Goal: Task Accomplishment & Management: Manage account settings

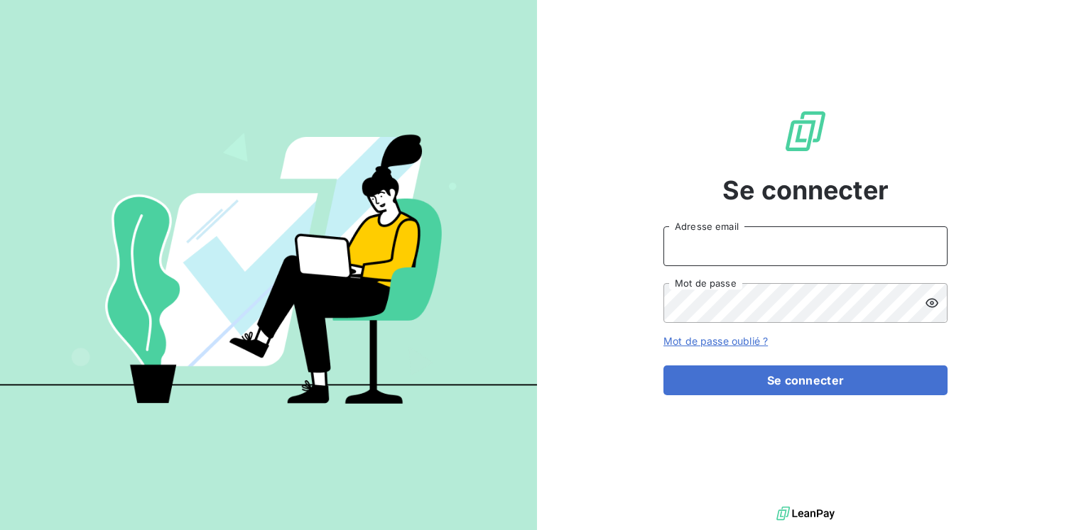
click at [733, 248] on input "Adresse email" at bounding box center [805, 246] width 284 height 40
type input "k.berkeley@equippro.fr"
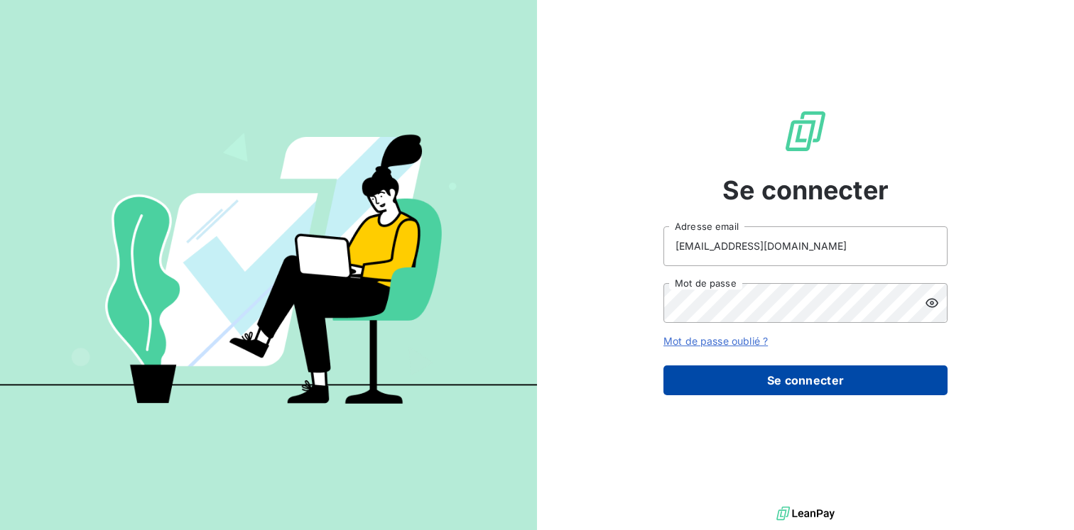
click at [717, 383] on button "Se connecter" at bounding box center [805, 381] width 284 height 30
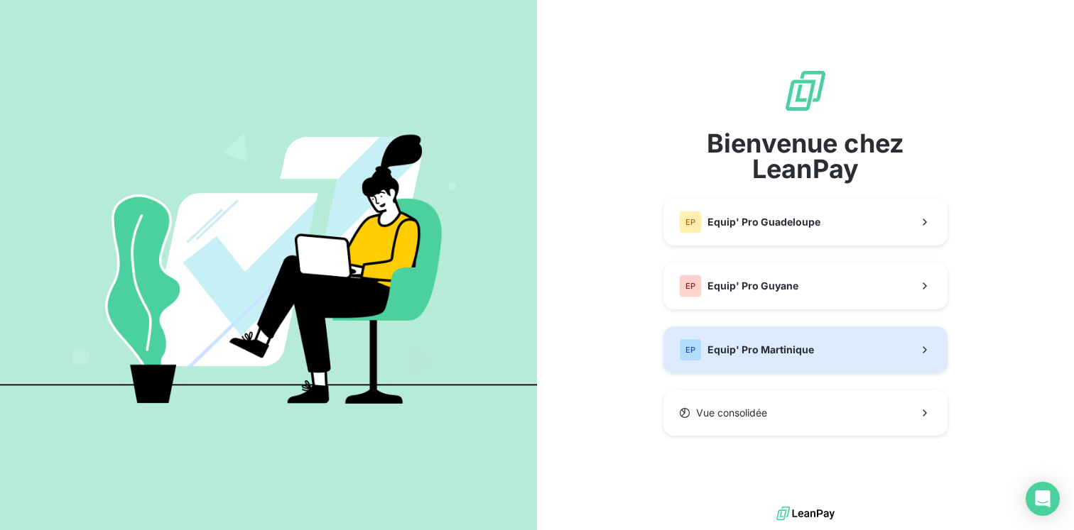
click at [745, 349] on span "Equip' Pro Martinique" at bounding box center [760, 350] width 107 height 14
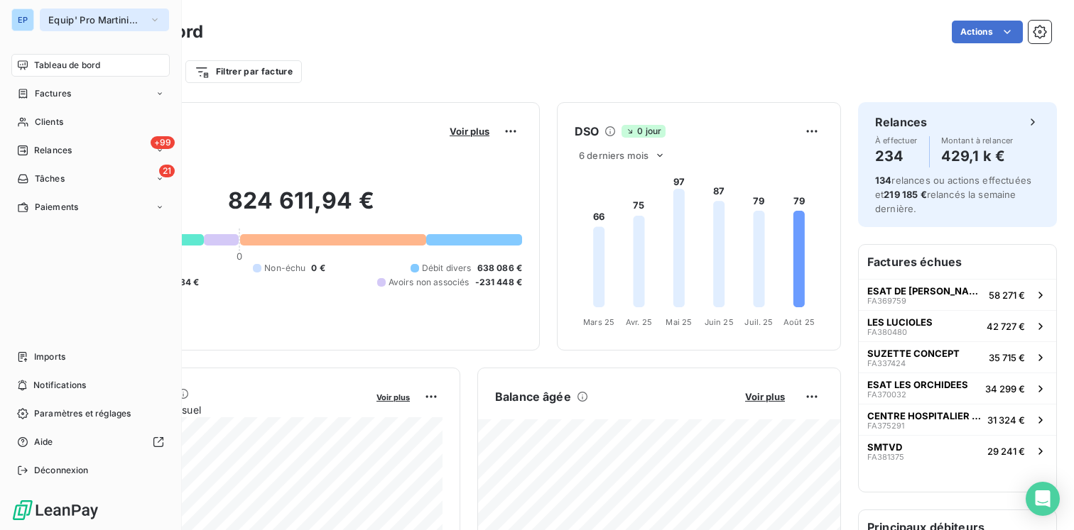
click at [95, 21] on span "Equip' Pro Martinique" at bounding box center [95, 19] width 95 height 11
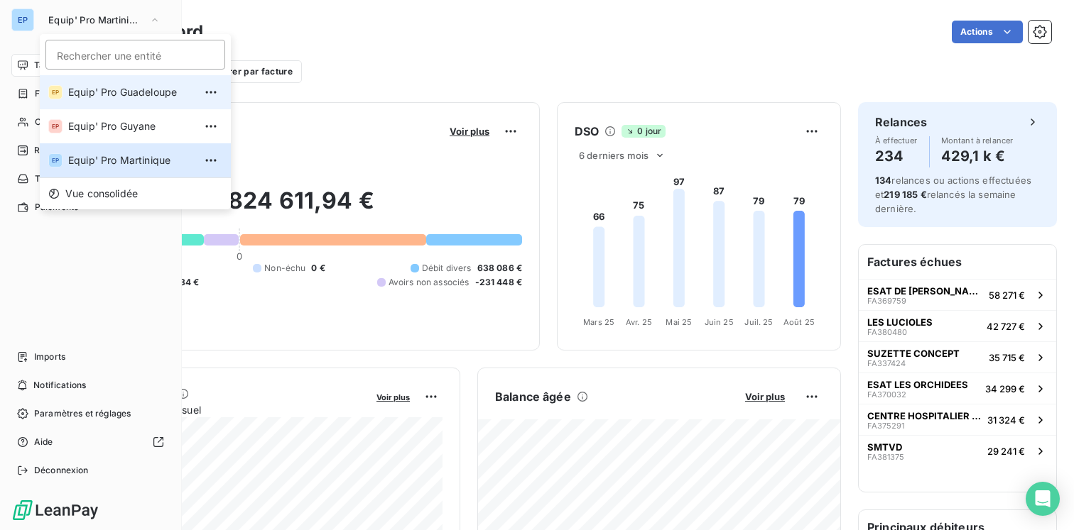
click at [98, 94] on span "Equip' Pro Guadeloupe" at bounding box center [131, 92] width 126 height 14
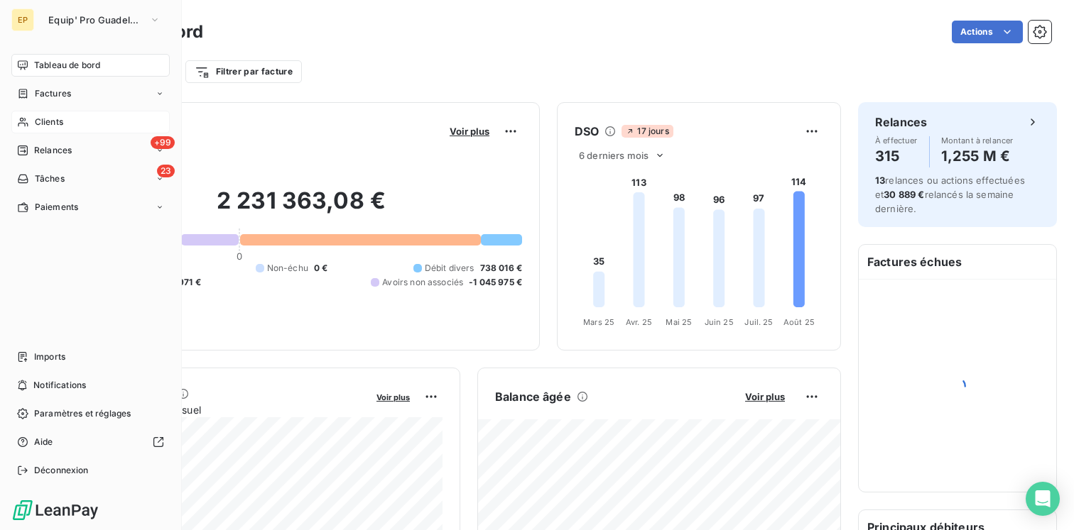
click at [54, 122] on span "Clients" at bounding box center [49, 122] width 28 height 13
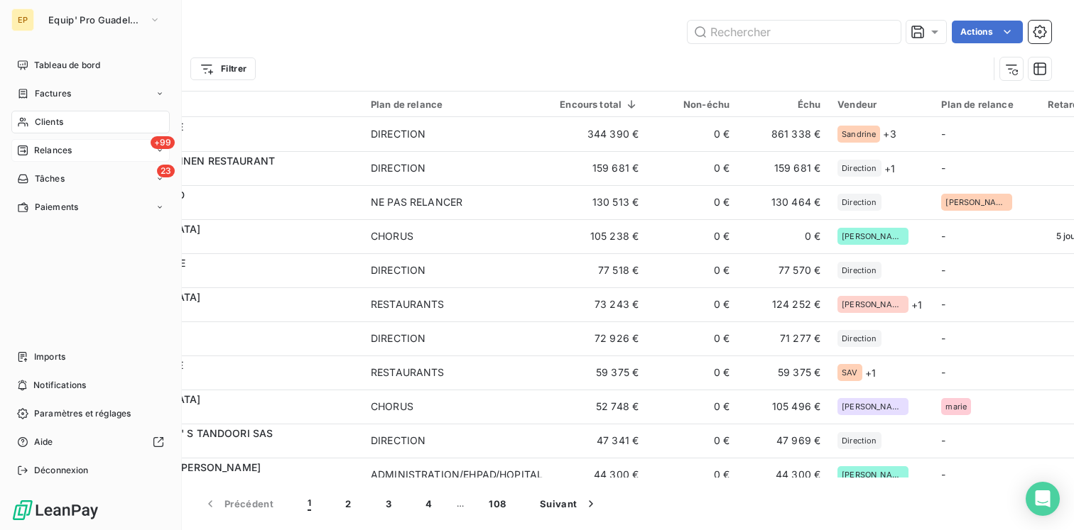
click at [52, 153] on span "Relances" at bounding box center [53, 150] width 38 height 13
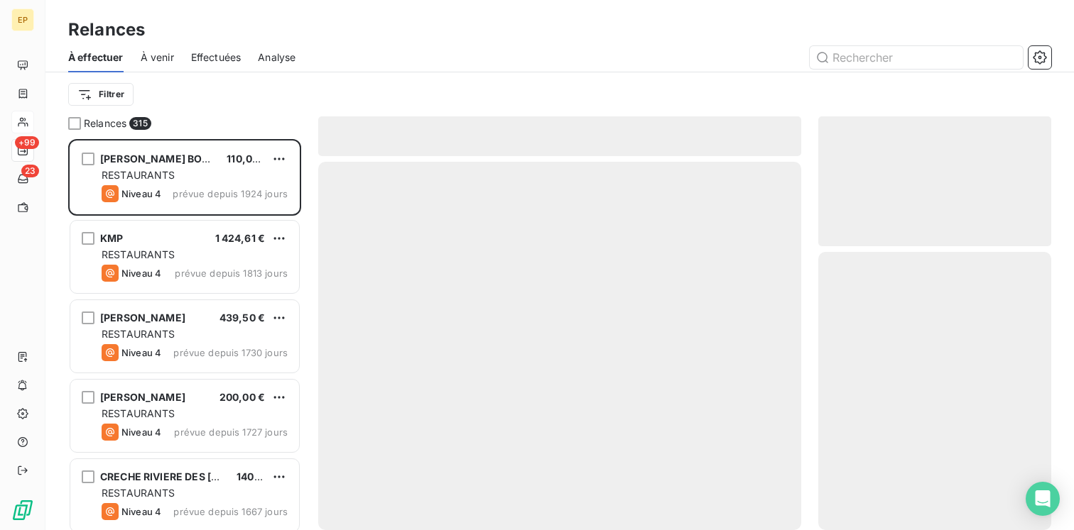
scroll to position [391, 233]
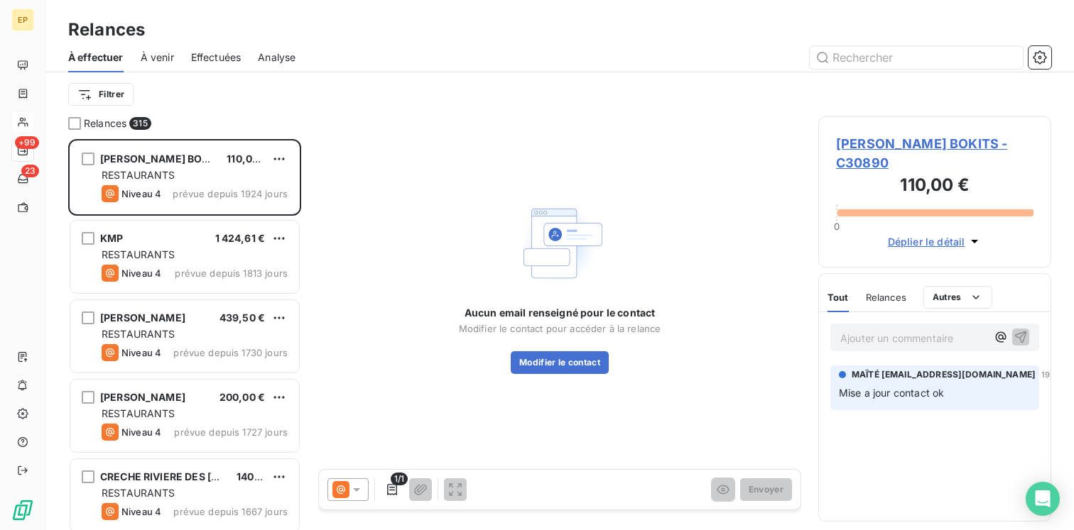
click at [144, 58] on span "À venir" at bounding box center [157, 57] width 33 height 14
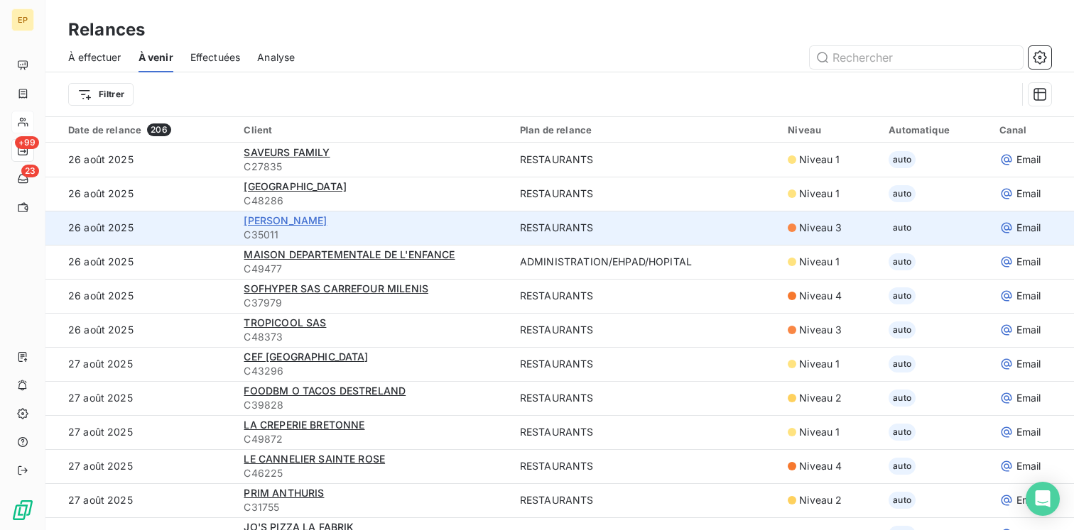
click at [260, 220] on span "MOULA EMELYNE" at bounding box center [285, 220] width 83 height 12
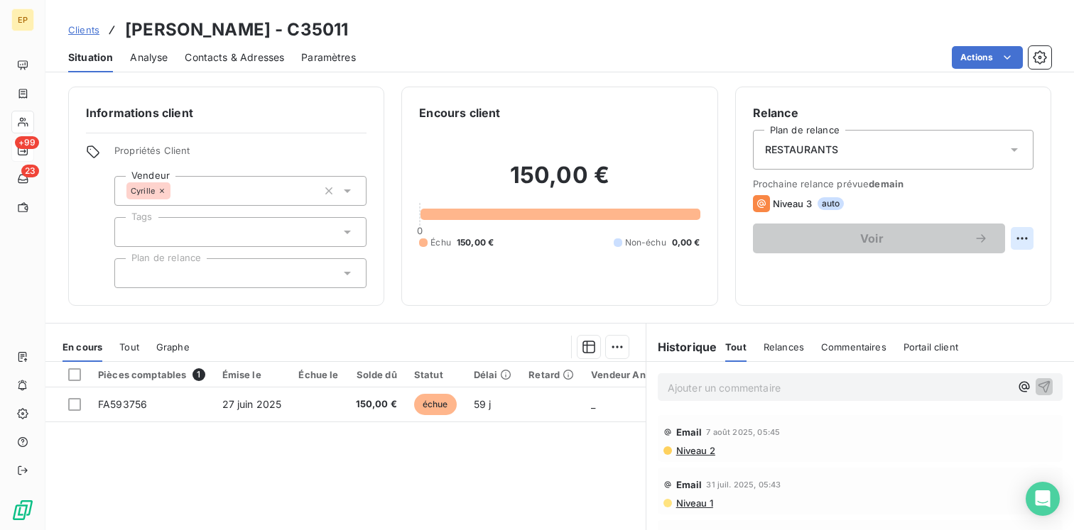
click at [1024, 236] on html "EP +99 23 Clients MOULA EMELYNE - C35011 Situation Analyse Contacts & Adresses …" at bounding box center [537, 265] width 1074 height 530
click at [970, 273] on div "Replanifier cette action" at bounding box center [963, 269] width 127 height 23
select select "7"
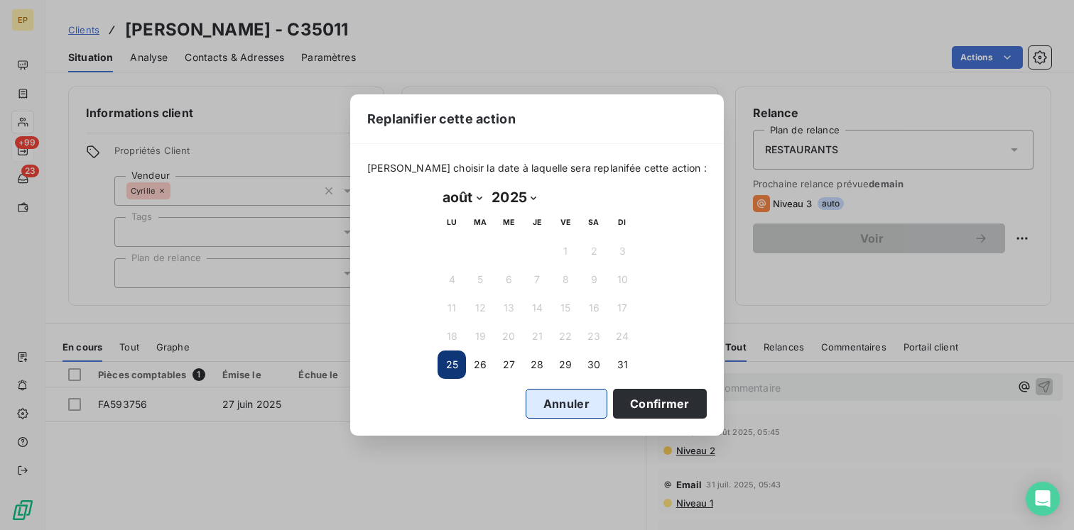
click at [547, 409] on button "Annuler" at bounding box center [566, 404] width 82 height 30
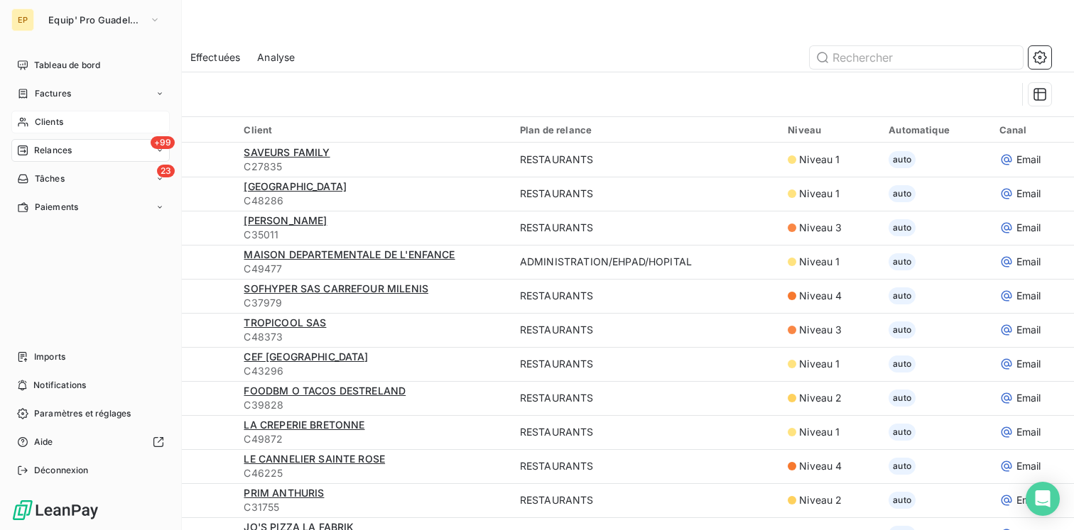
click at [65, 146] on span "Relances" at bounding box center [53, 150] width 38 height 13
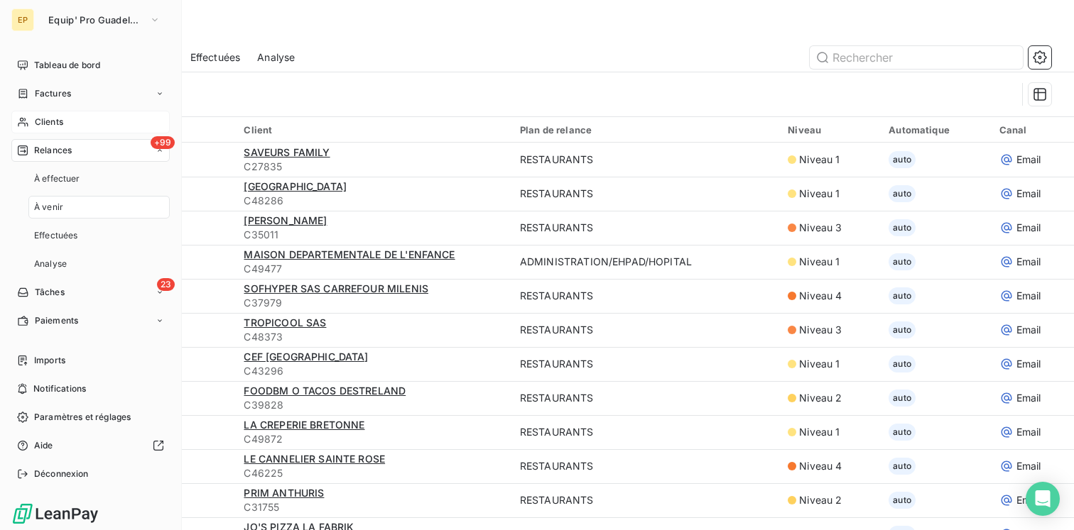
click at [73, 151] on div "+99 Relances" at bounding box center [90, 150] width 158 height 23
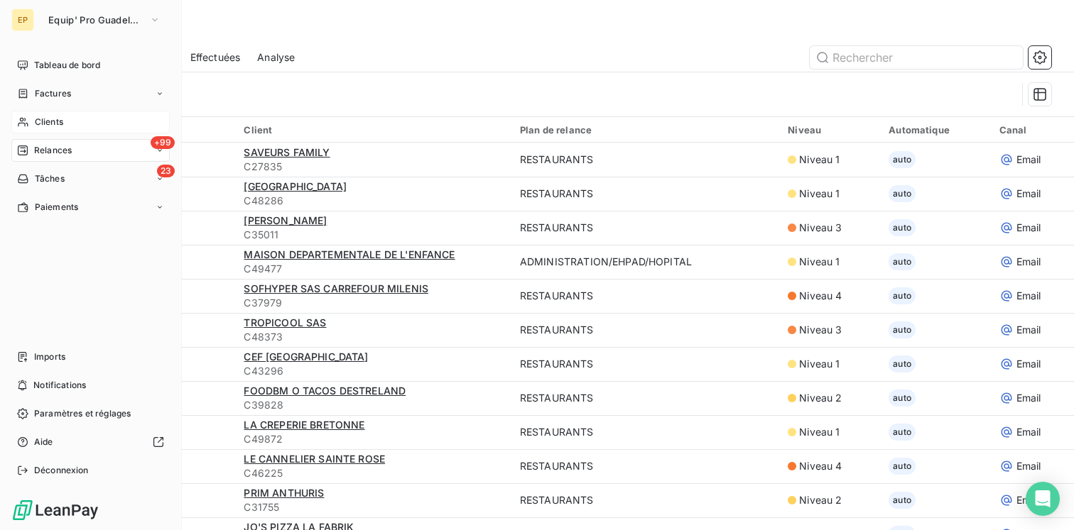
click at [74, 153] on div "+99 Relances" at bounding box center [90, 150] width 158 height 23
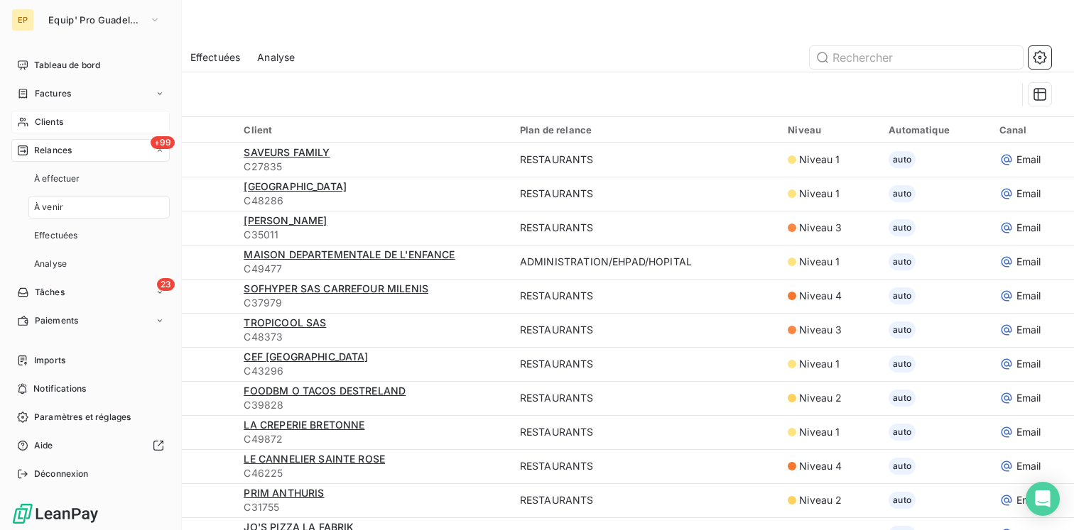
click at [74, 153] on div "+99 Relances" at bounding box center [90, 150] width 158 height 23
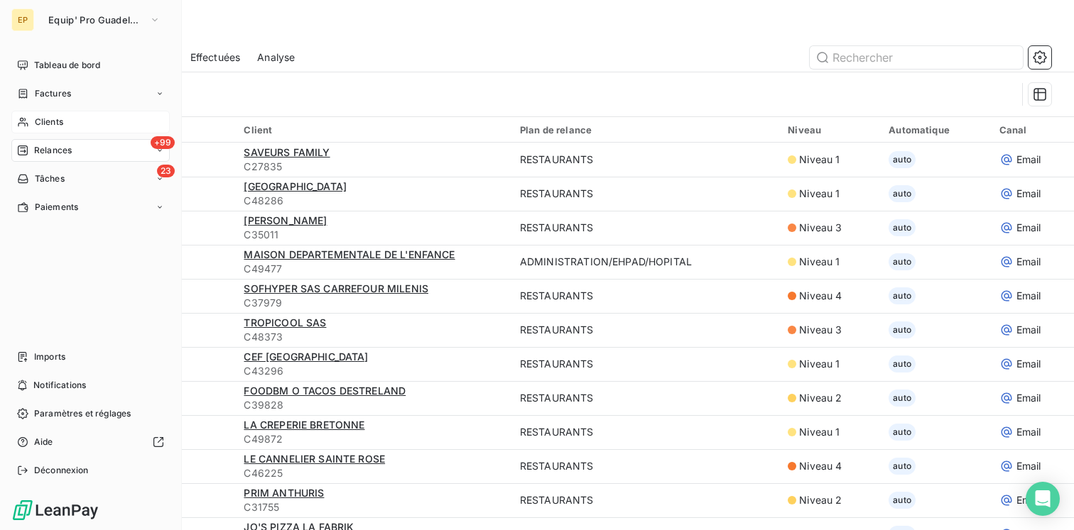
click at [73, 157] on div "+99 Relances" at bounding box center [90, 150] width 158 height 23
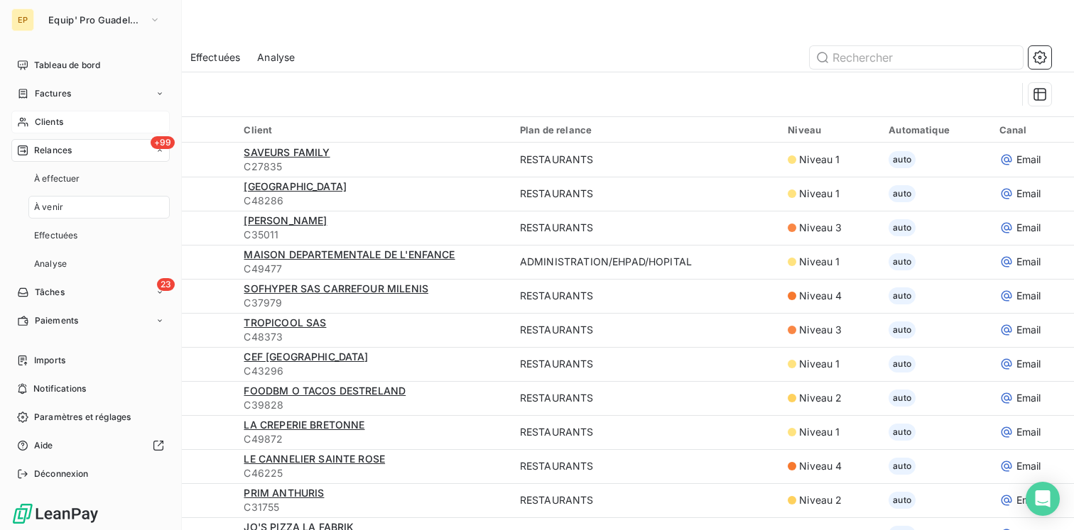
click at [70, 204] on div "À venir" at bounding box center [98, 207] width 141 height 23
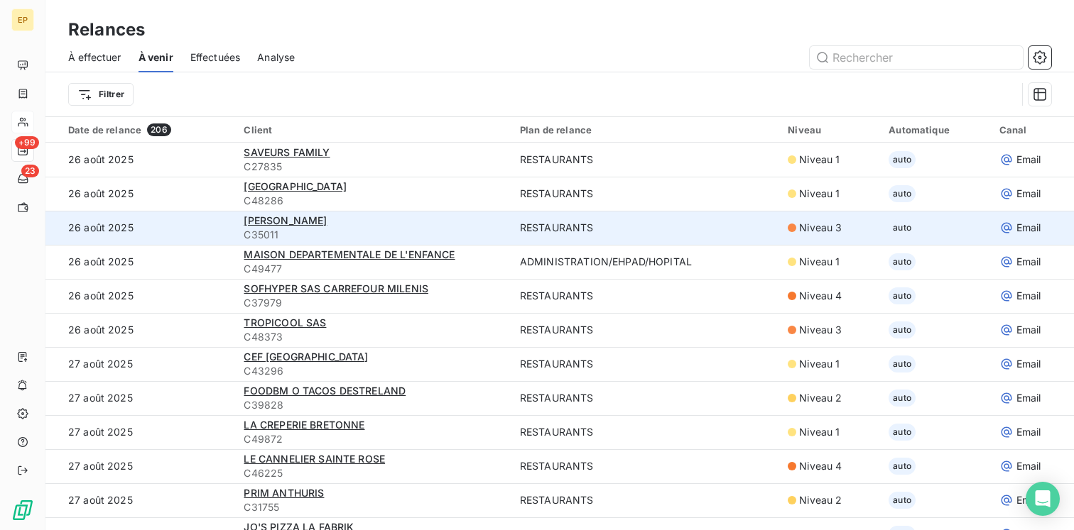
scroll to position [40, 0]
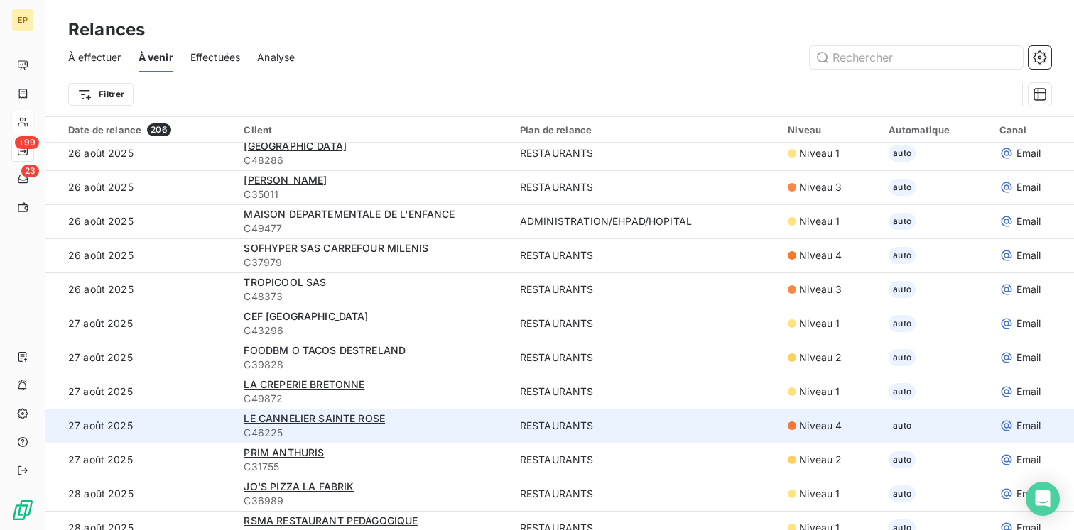
click at [382, 417] on div "LE CANNELIER SAINTE ROSE" at bounding box center [373, 419] width 258 height 14
click at [366, 421] on span "LE CANNELIER SAINTE ROSE" at bounding box center [314, 419] width 141 height 12
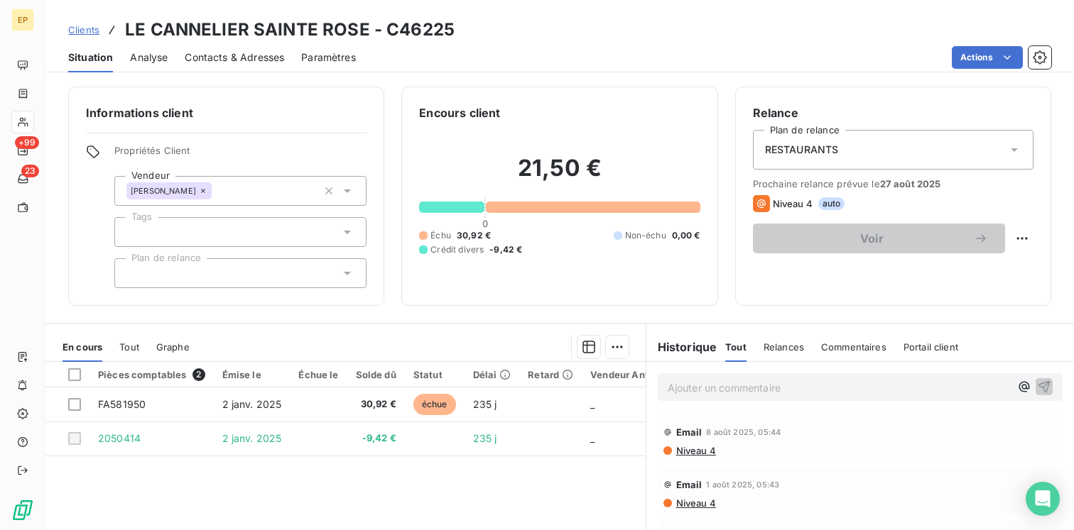
click at [791, 348] on span "Relances" at bounding box center [783, 347] width 40 height 11
click at [236, 61] on span "Contacts & Adresses" at bounding box center [234, 57] width 99 height 14
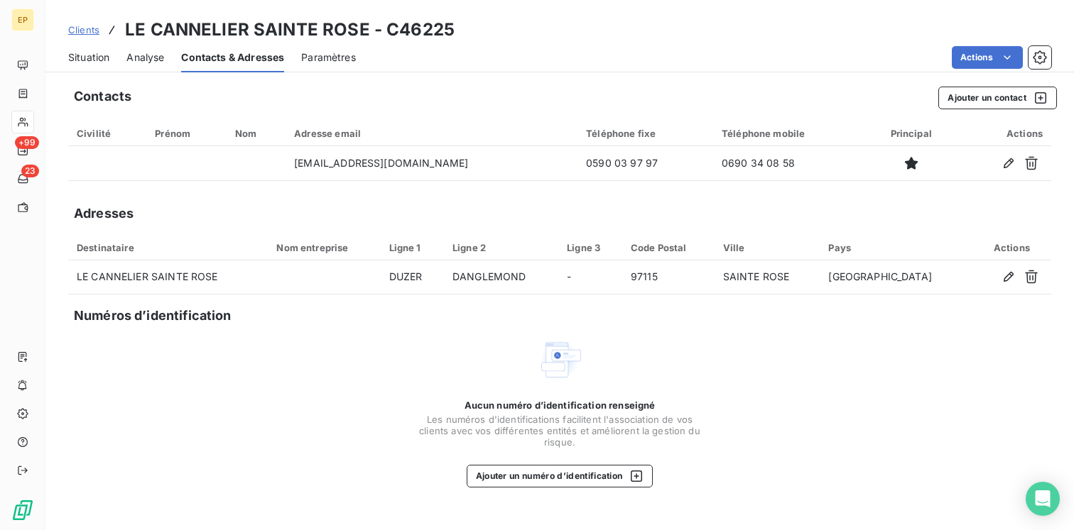
click at [91, 62] on span "Situation" at bounding box center [88, 57] width 41 height 14
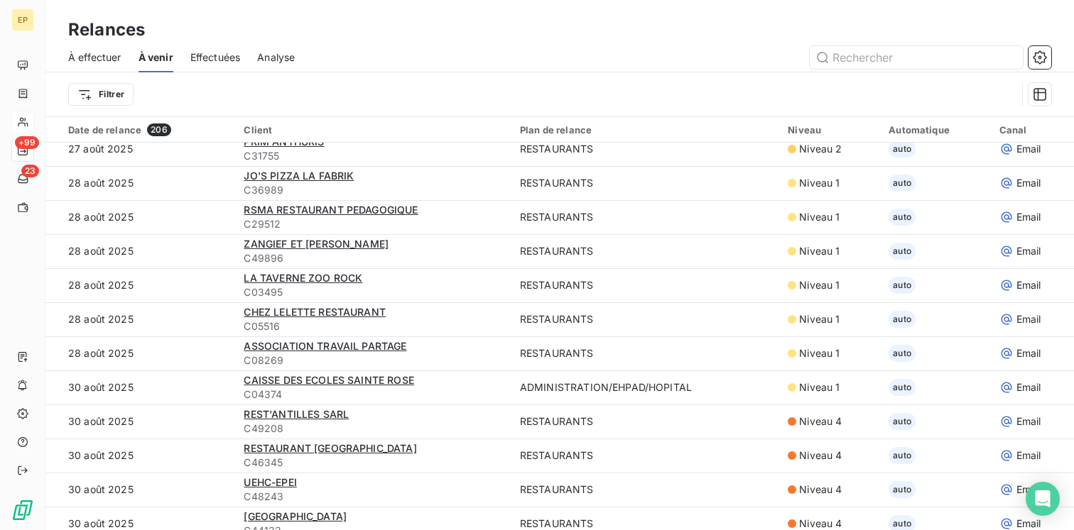
scroll to position [393, 0]
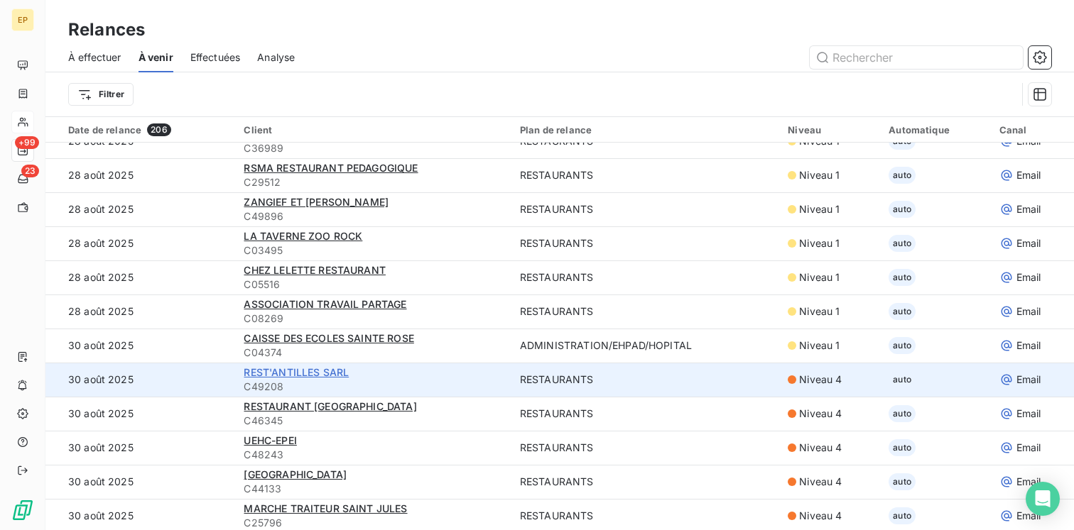
click at [277, 376] on span "REST'ANTILLES SARL" at bounding box center [296, 372] width 105 height 12
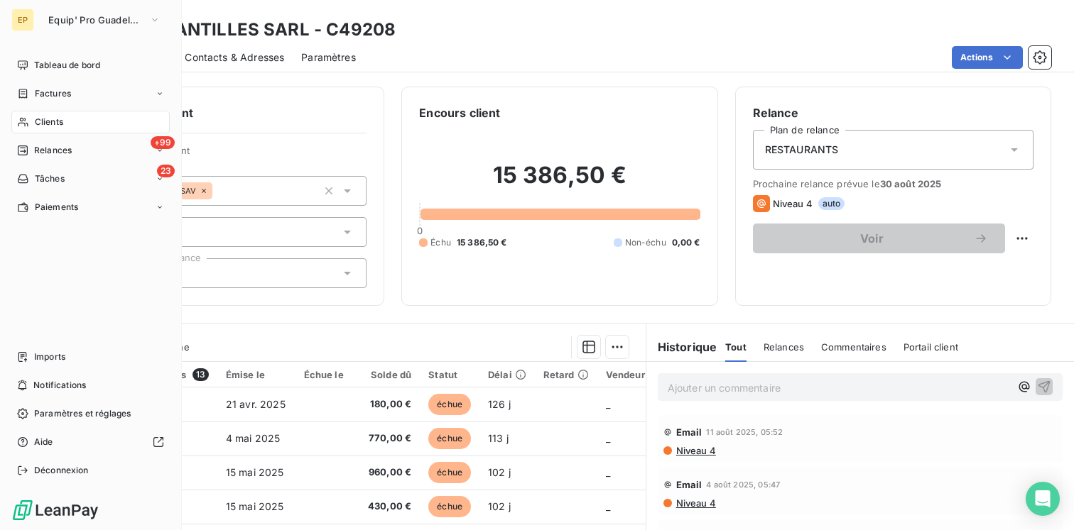
click at [60, 118] on span "Clients" at bounding box center [49, 122] width 28 height 13
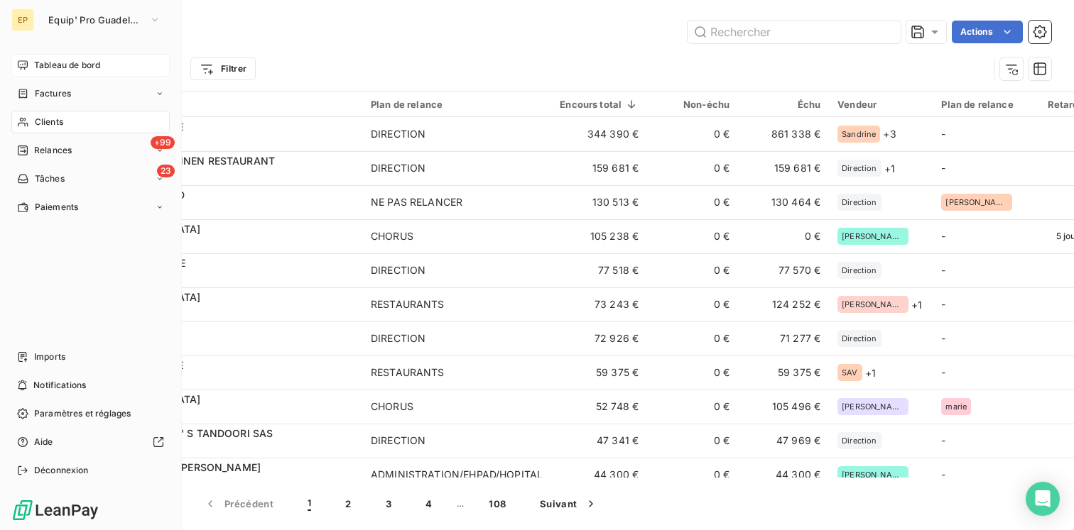
click at [74, 65] on span "Tableau de bord" at bounding box center [67, 65] width 66 height 13
